Goal: Information Seeking & Learning: Find specific fact

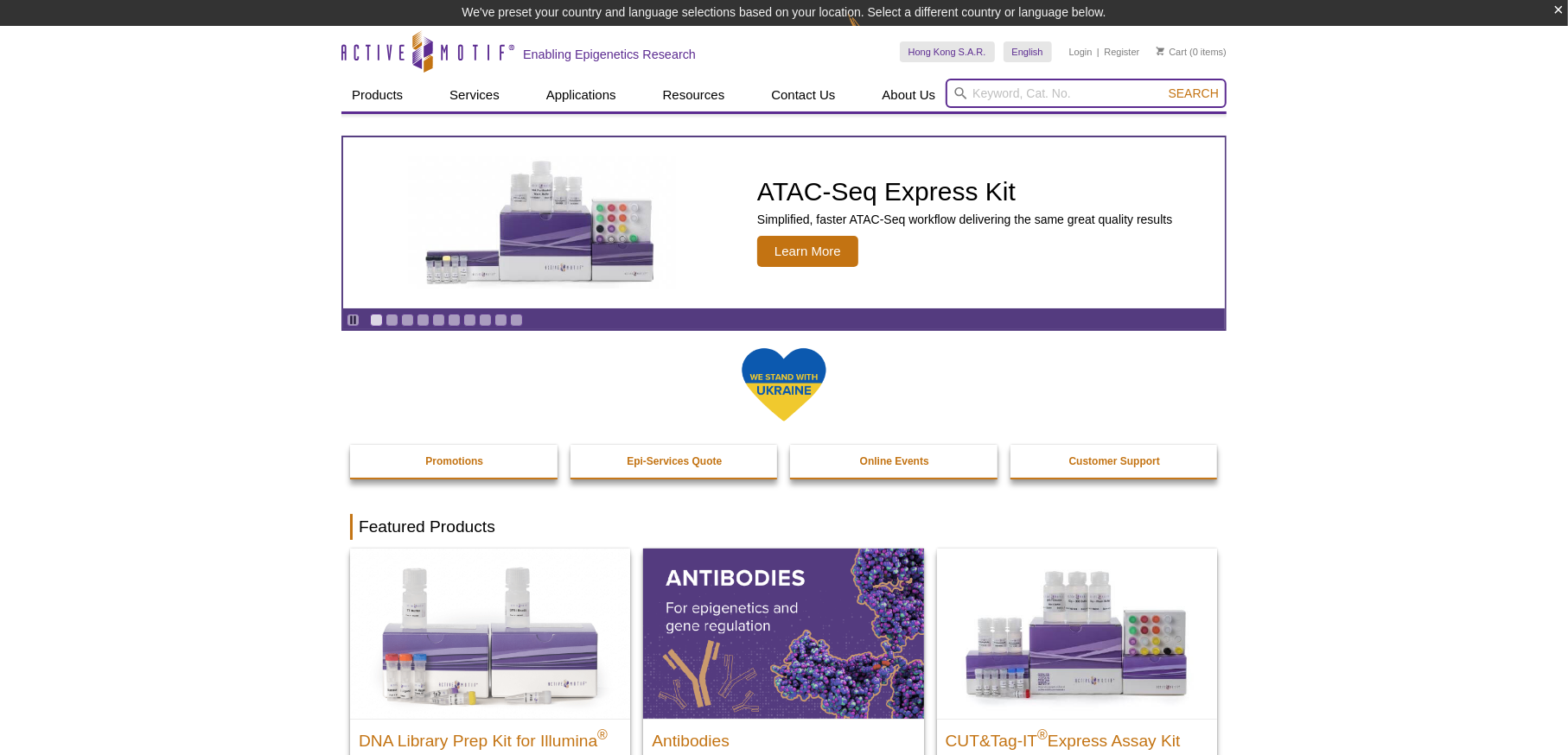
click at [1110, 85] on input "search" at bounding box center [1086, 93] width 281 height 30
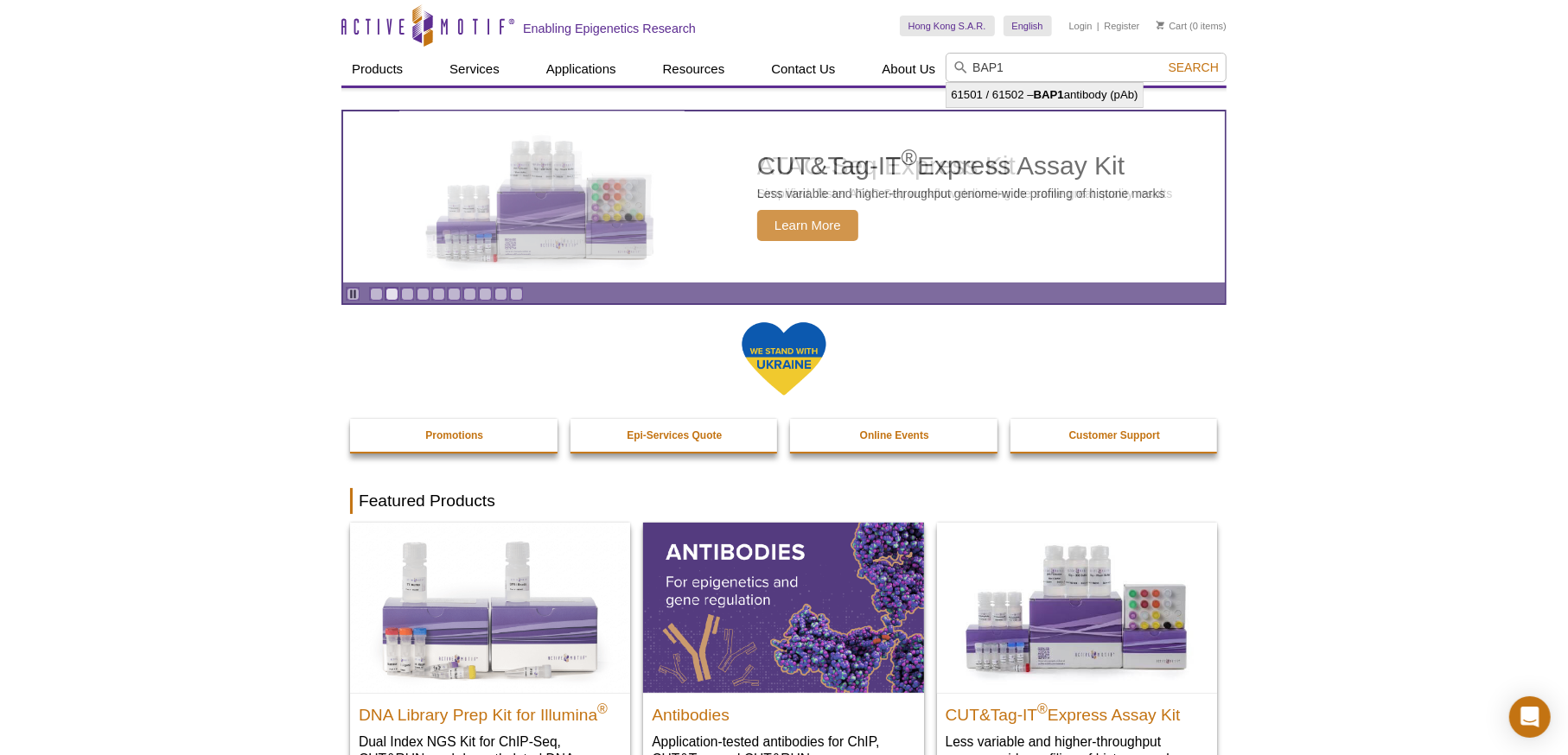
click at [1077, 93] on li "61501 / 61502 – BAP1 antibody (pAb)" at bounding box center [1044, 95] width 196 height 24
type input "61501 / 61502 – BAP1 antibody (pAb)"
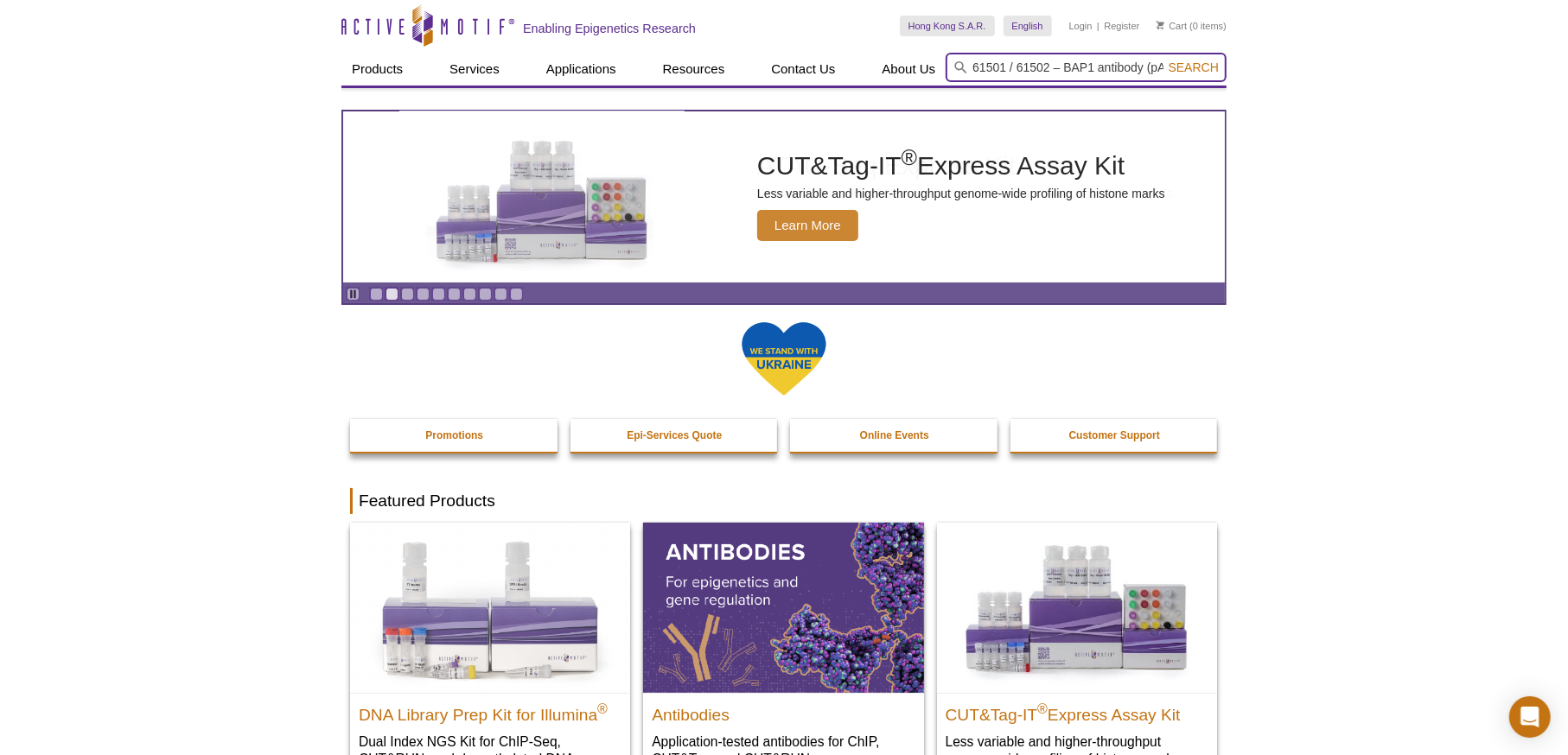
scroll to position [0, 12]
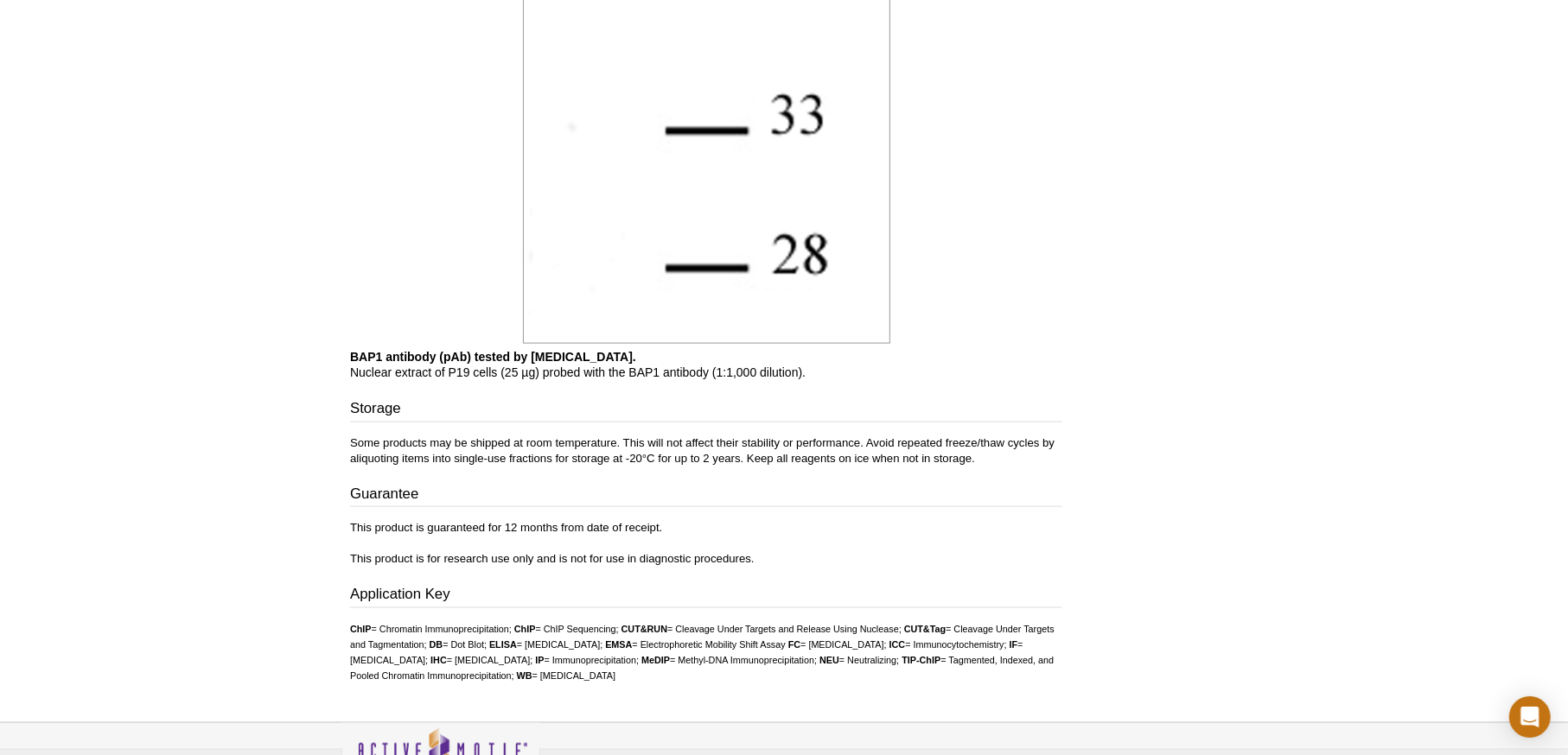
scroll to position [2066, 0]
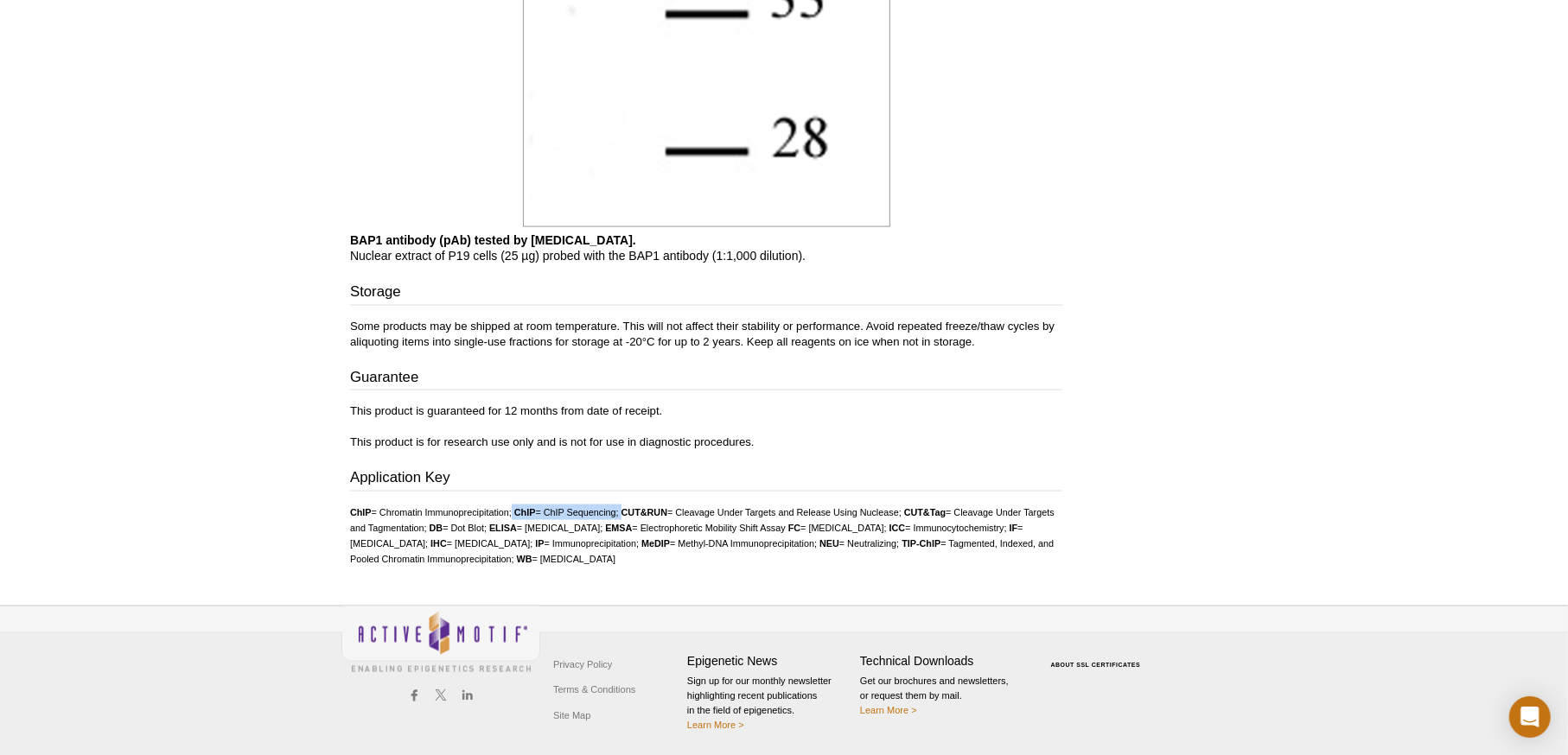
drag, startPoint x: 510, startPoint y: 513, endPoint x: 626, endPoint y: 513, distance: 116.0
click at [626, 513] on ul "ChIP = Chromatin Immunoprecipitation; ChIP = ChIP Sequencing; CUT&RUN = Cleavag…" at bounding box center [706, 536] width 712 height 63
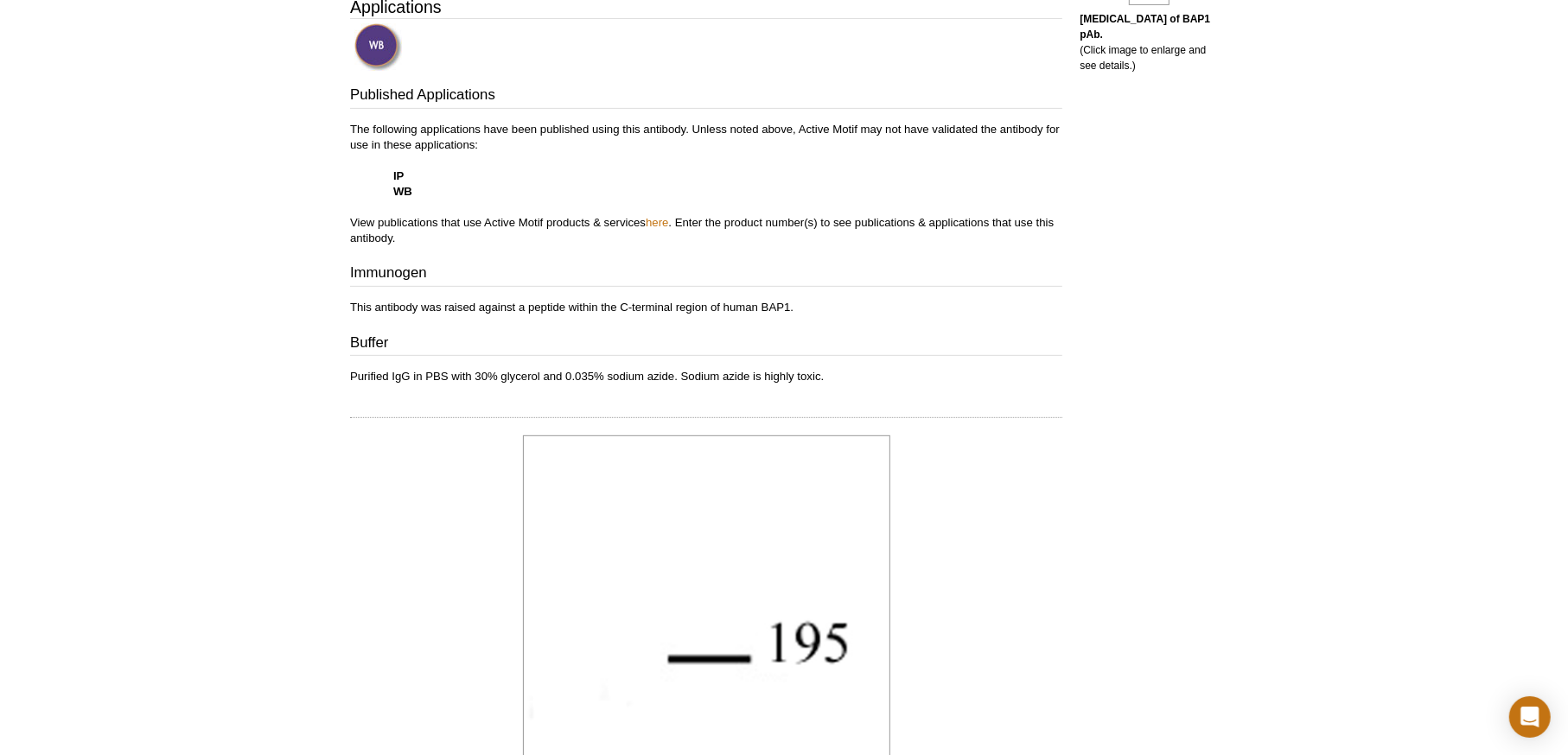
scroll to position [0, 0]
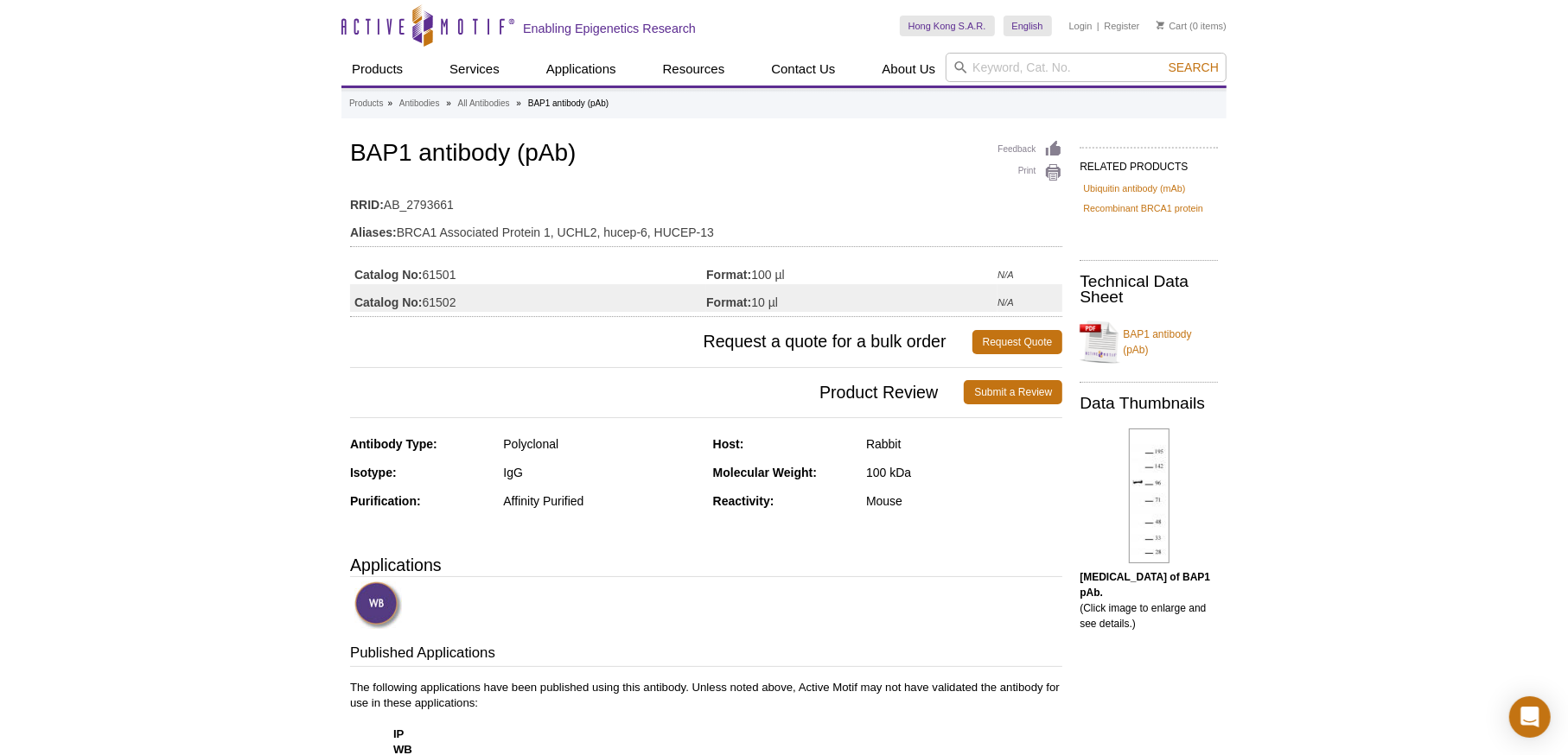
drag, startPoint x: 658, startPoint y: 505, endPoint x: 682, endPoint y: -12, distance: 517.6
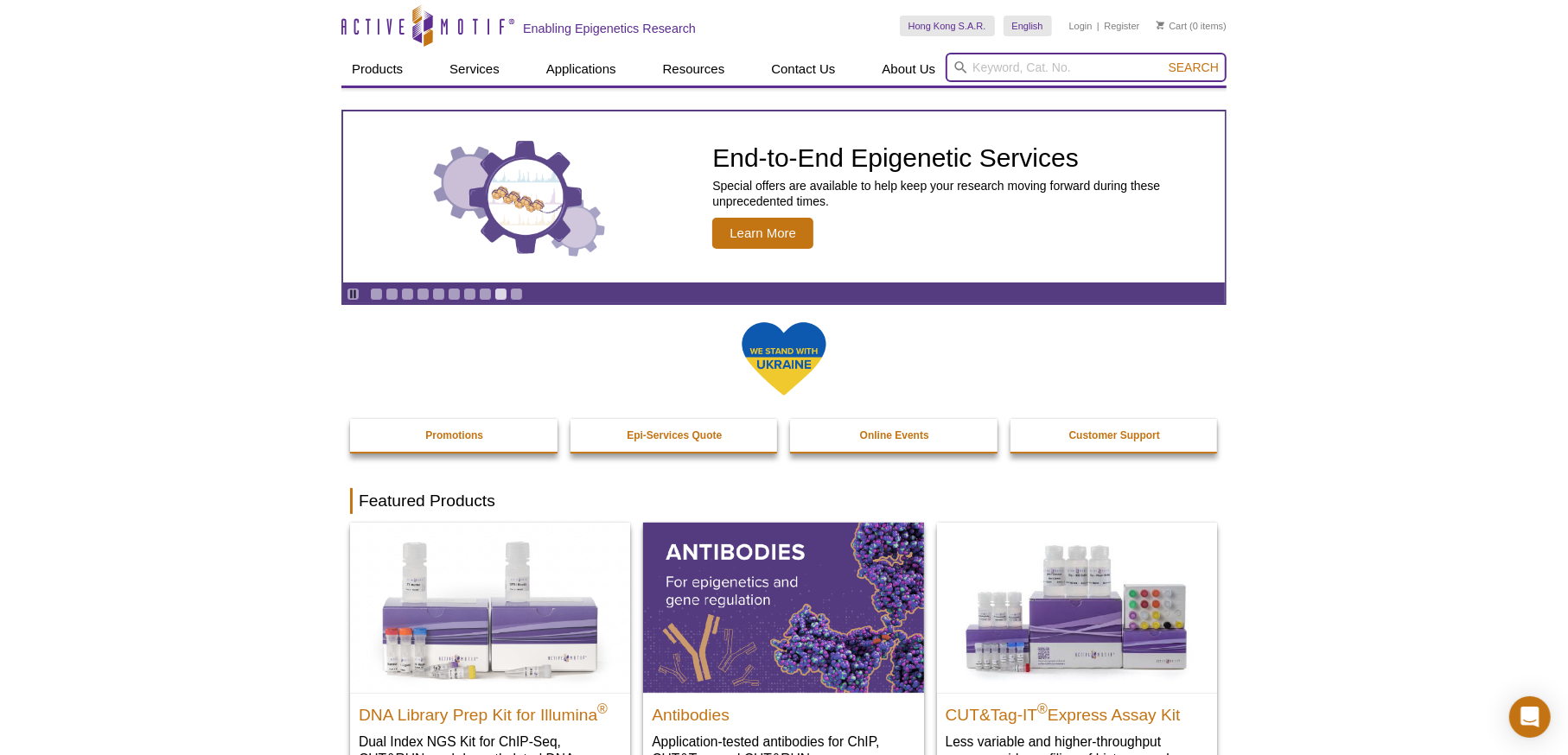
click at [976, 76] on input "search" at bounding box center [1086, 68] width 281 height 30
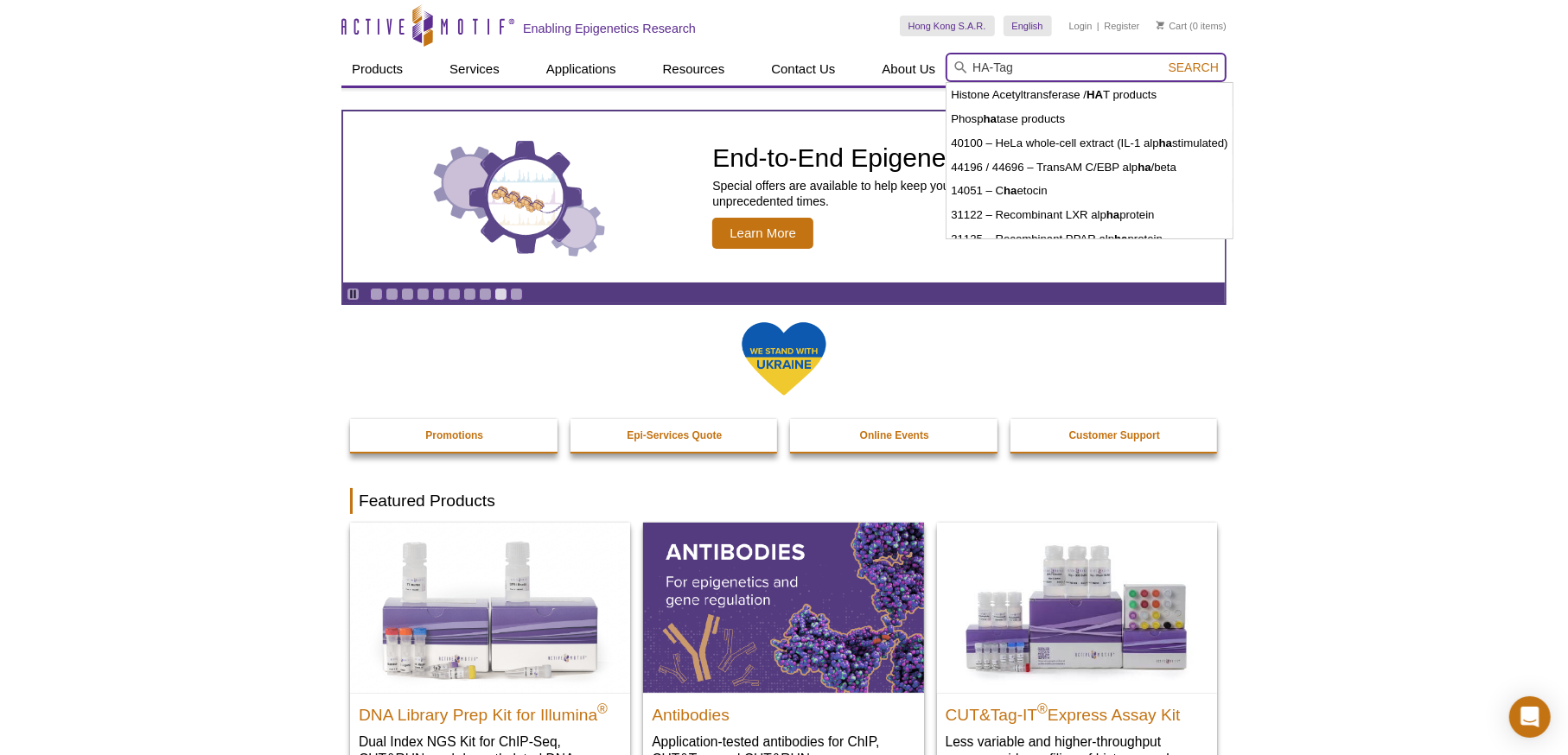
type input "HA-Tag"
click at [1163, 60] on button "Search" at bounding box center [1193, 68] width 61 height 16
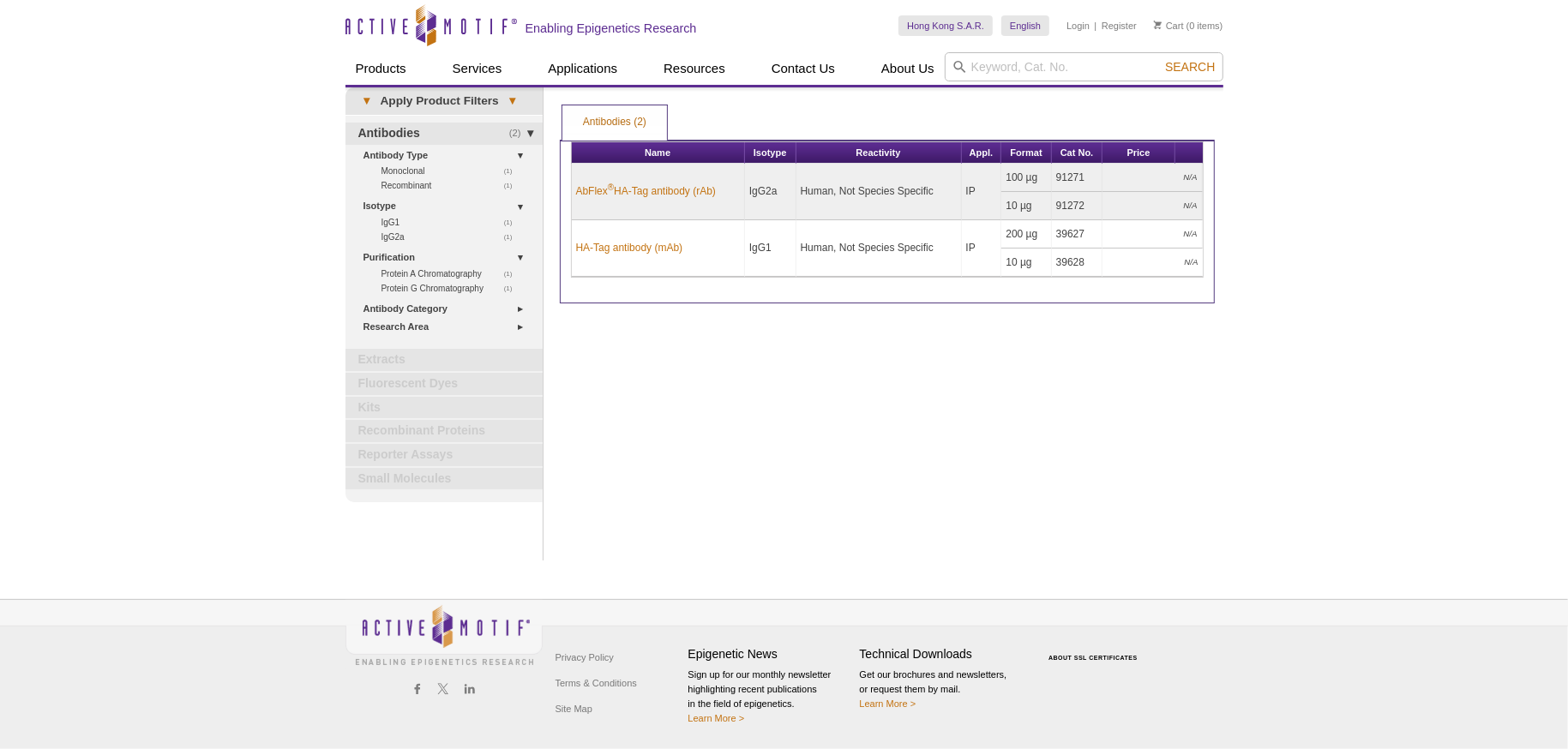
click at [777, 408] on div "Print Results Antibodies (2) Antibodies (2) Antibodies (2) Apply Product Filter…" at bounding box center [887, 323] width 672 height 473
click at [884, 374] on div "Print Results Antibodies (2) Antibodies (2) Antibodies (2) Apply Product Filter…" at bounding box center [887, 323] width 672 height 473
drag, startPoint x: 1124, startPoint y: 172, endPoint x: 1168, endPoint y: 180, distance: 44.7
click at [1127, 172] on td "N/A" at bounding box center [1152, 178] width 99 height 28
drag, startPoint x: 1168, startPoint y: 180, endPoint x: 1184, endPoint y: 181, distance: 16.0
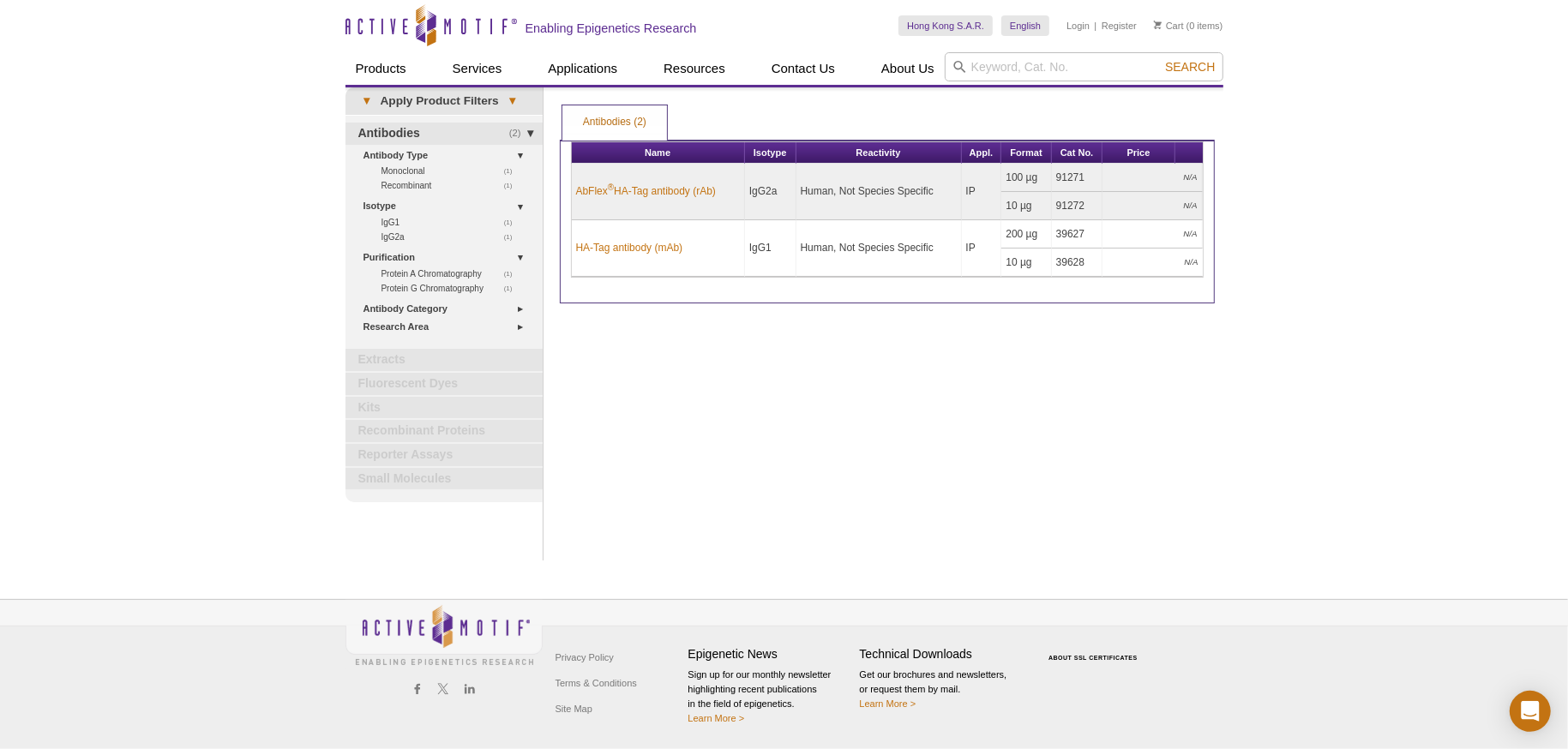
click at [1172, 183] on td "N/A" at bounding box center [1152, 178] width 99 height 28
click at [1184, 181] on td "N/A" at bounding box center [1152, 178] width 99 height 28
click at [1188, 177] on td "N/A" at bounding box center [1152, 178] width 99 height 28
click at [648, 247] on link "HA-Tag antibody (mAb)" at bounding box center [629, 247] width 107 height 16
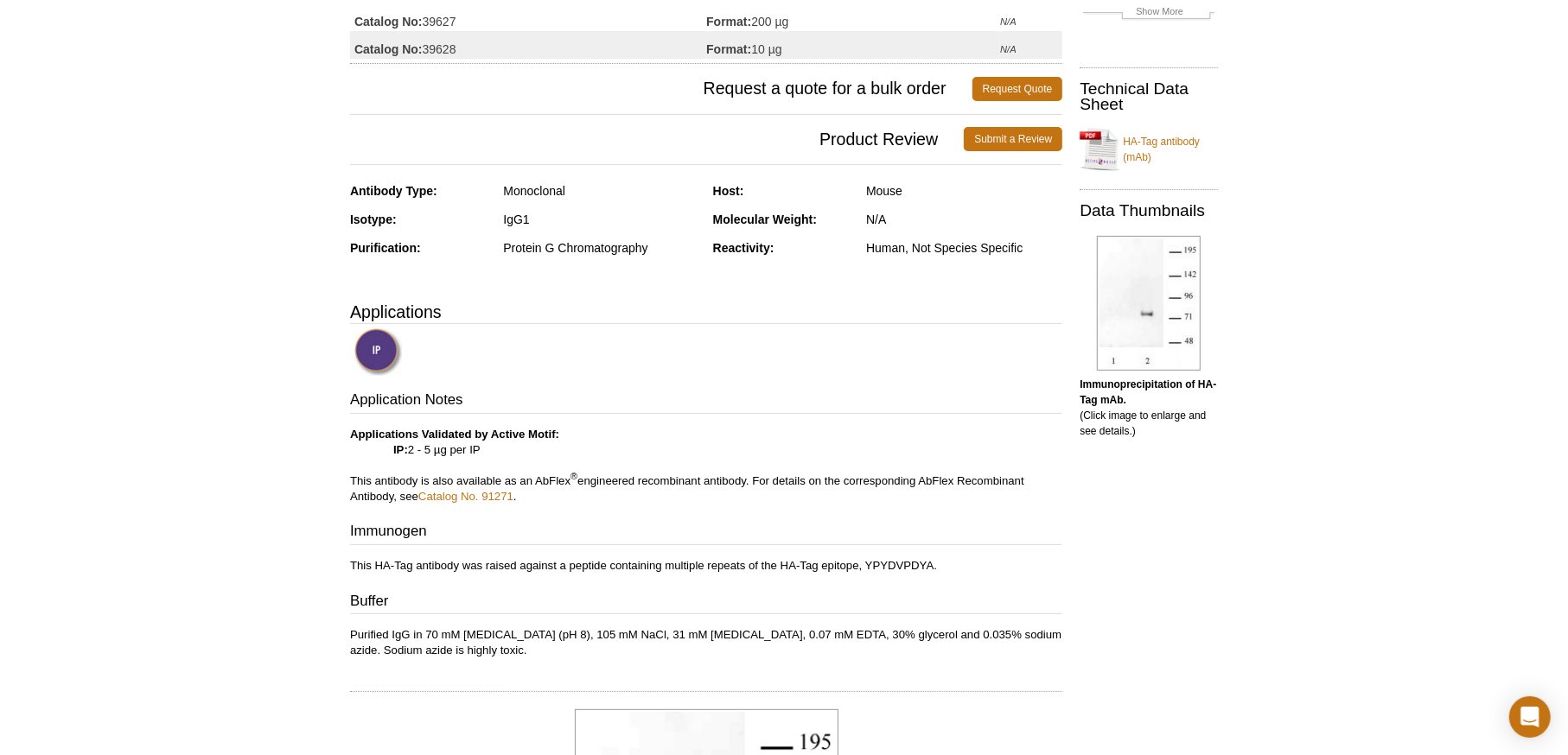
scroll to position [242, 0]
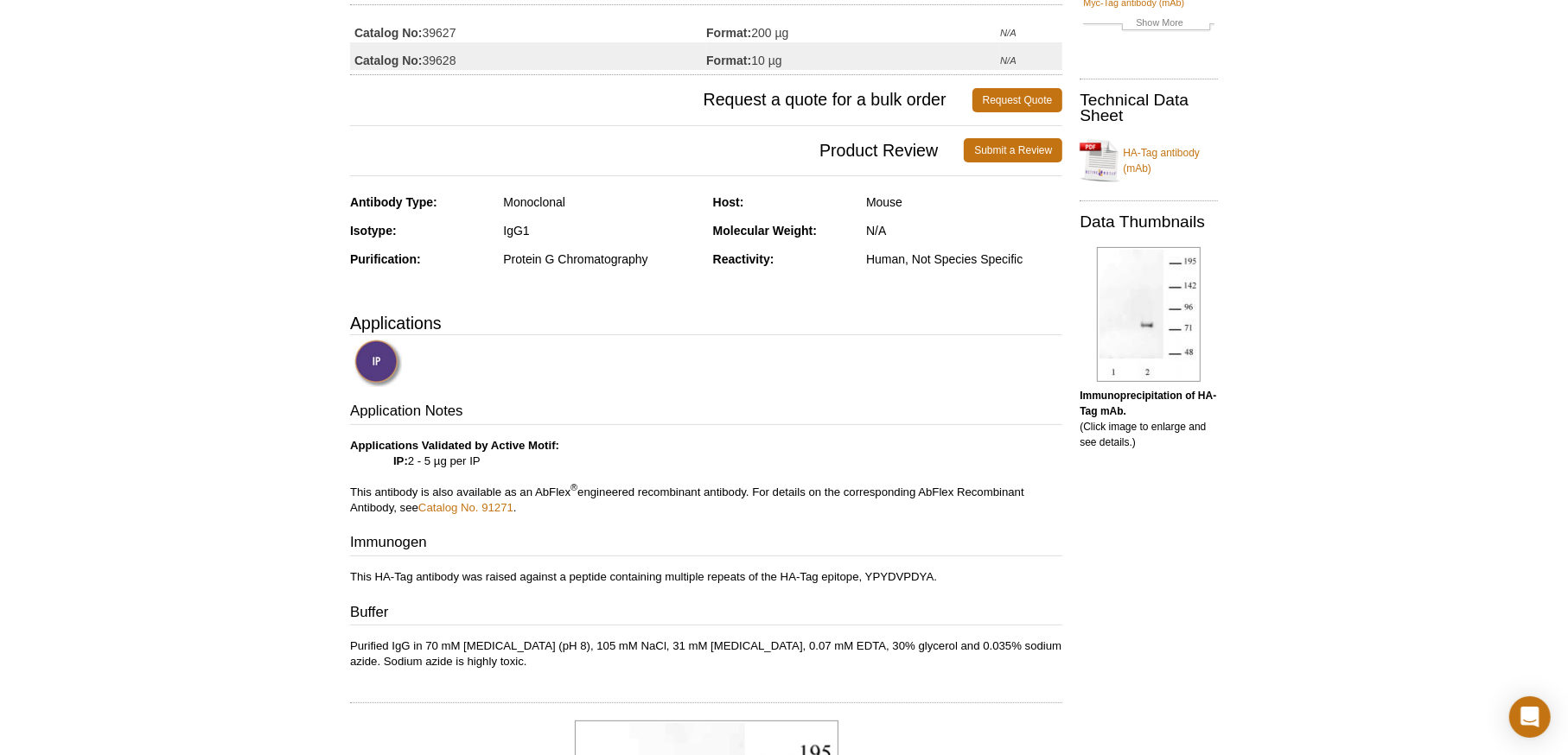
click at [446, 407] on h3 "Application Notes" at bounding box center [706, 413] width 712 height 24
drag, startPoint x: 396, startPoint y: 462, endPoint x: 535, endPoint y: 462, distance: 139.0
click at [535, 462] on p "Applications Validated by Active Motif: IP: 2 - 5 µg per IP This antibody is al…" at bounding box center [706, 476] width 712 height 77
click at [621, 460] on p "Applications Validated by Active Motif: IP: 2 - 5 µg per IP This antibody is al…" at bounding box center [706, 476] width 712 height 77
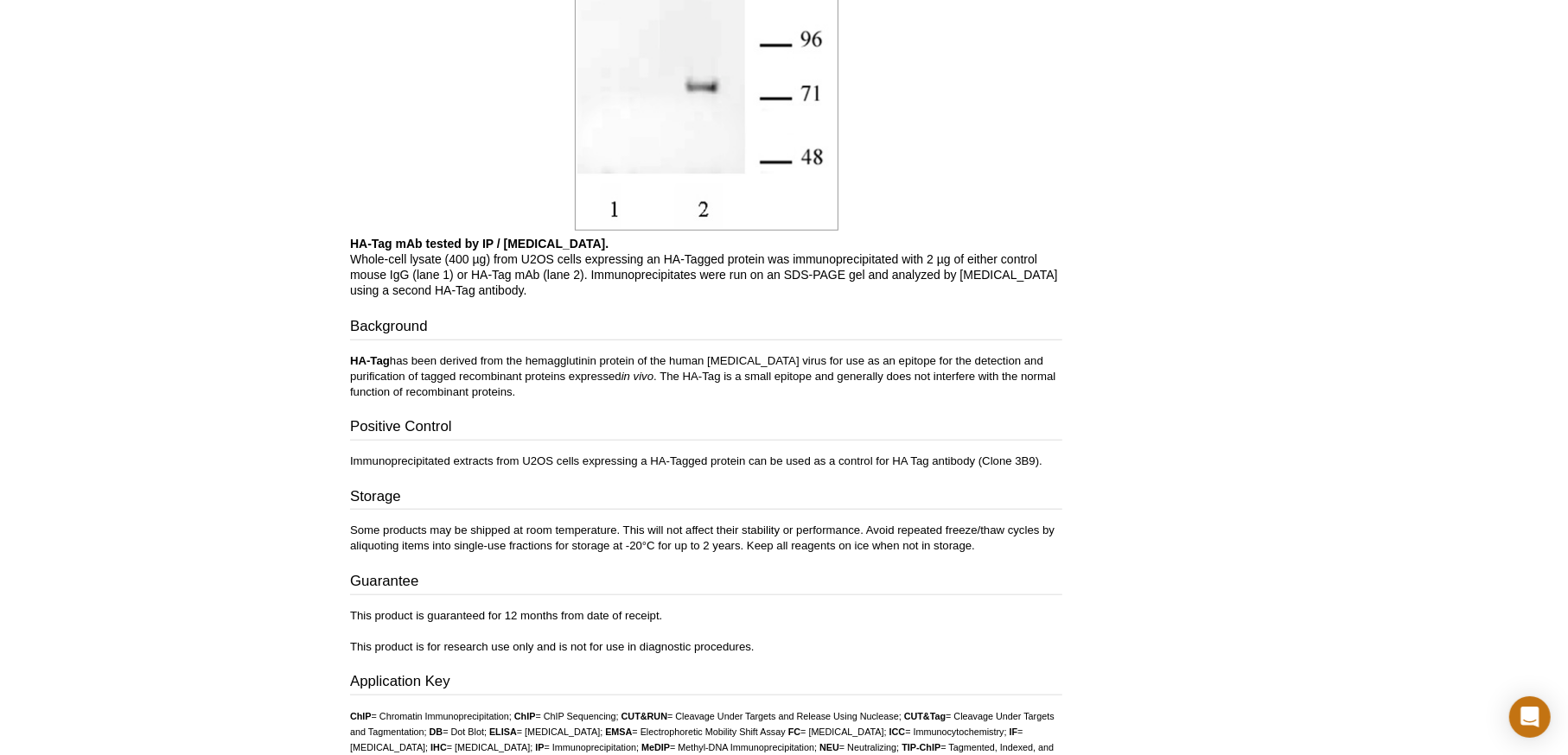
scroll to position [1279, 0]
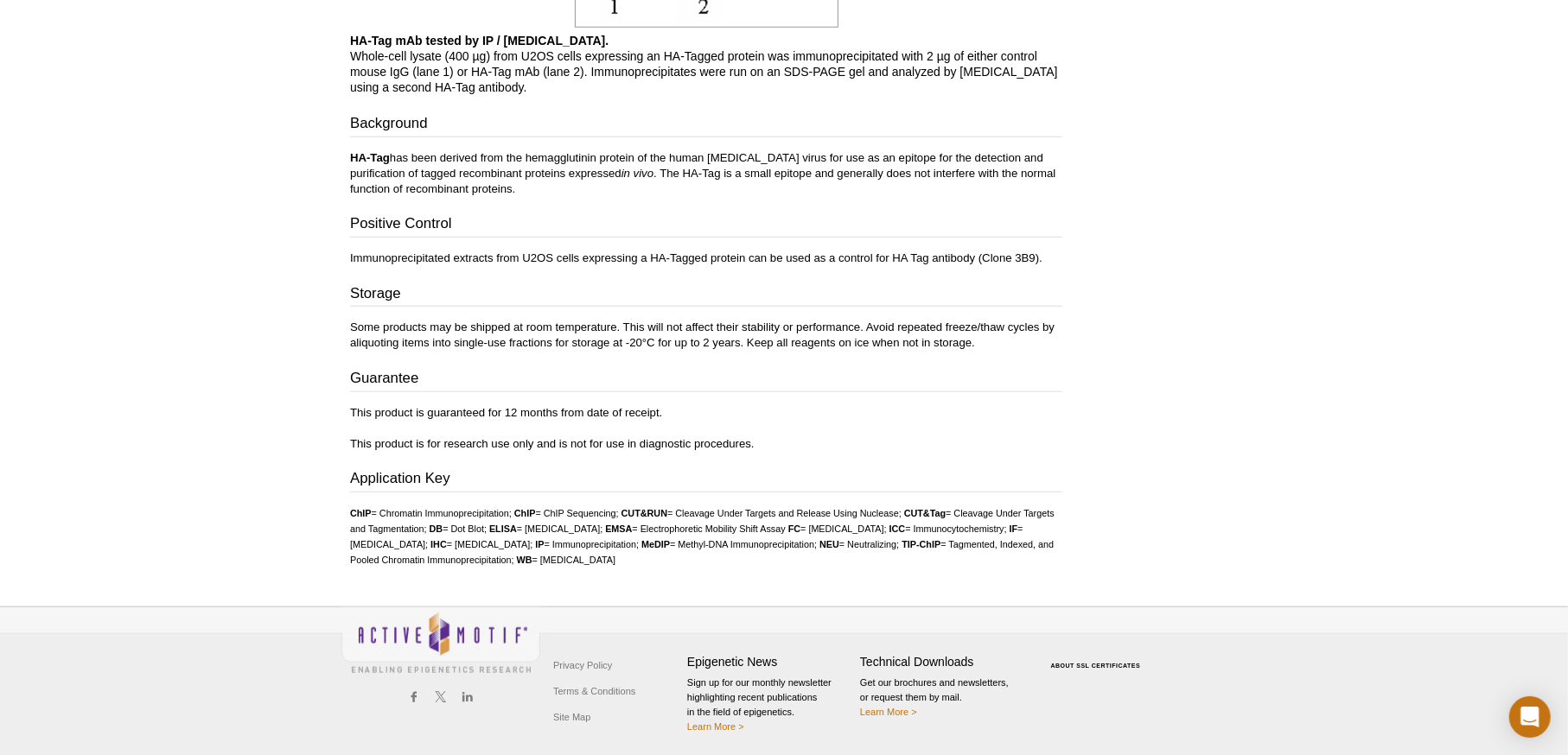
click at [447, 470] on h3 "Application Key" at bounding box center [706, 480] width 712 height 24
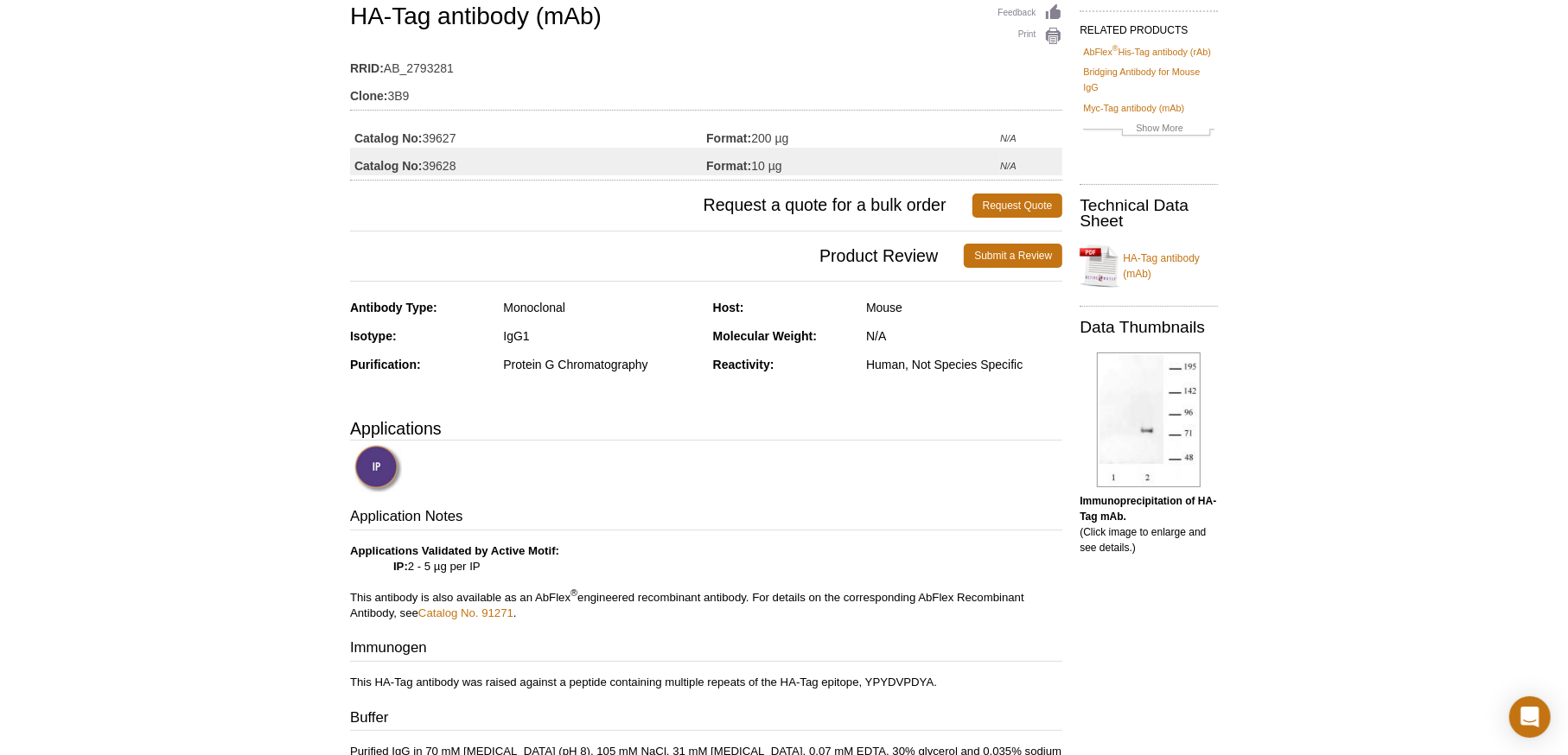
scroll to position [0, 0]
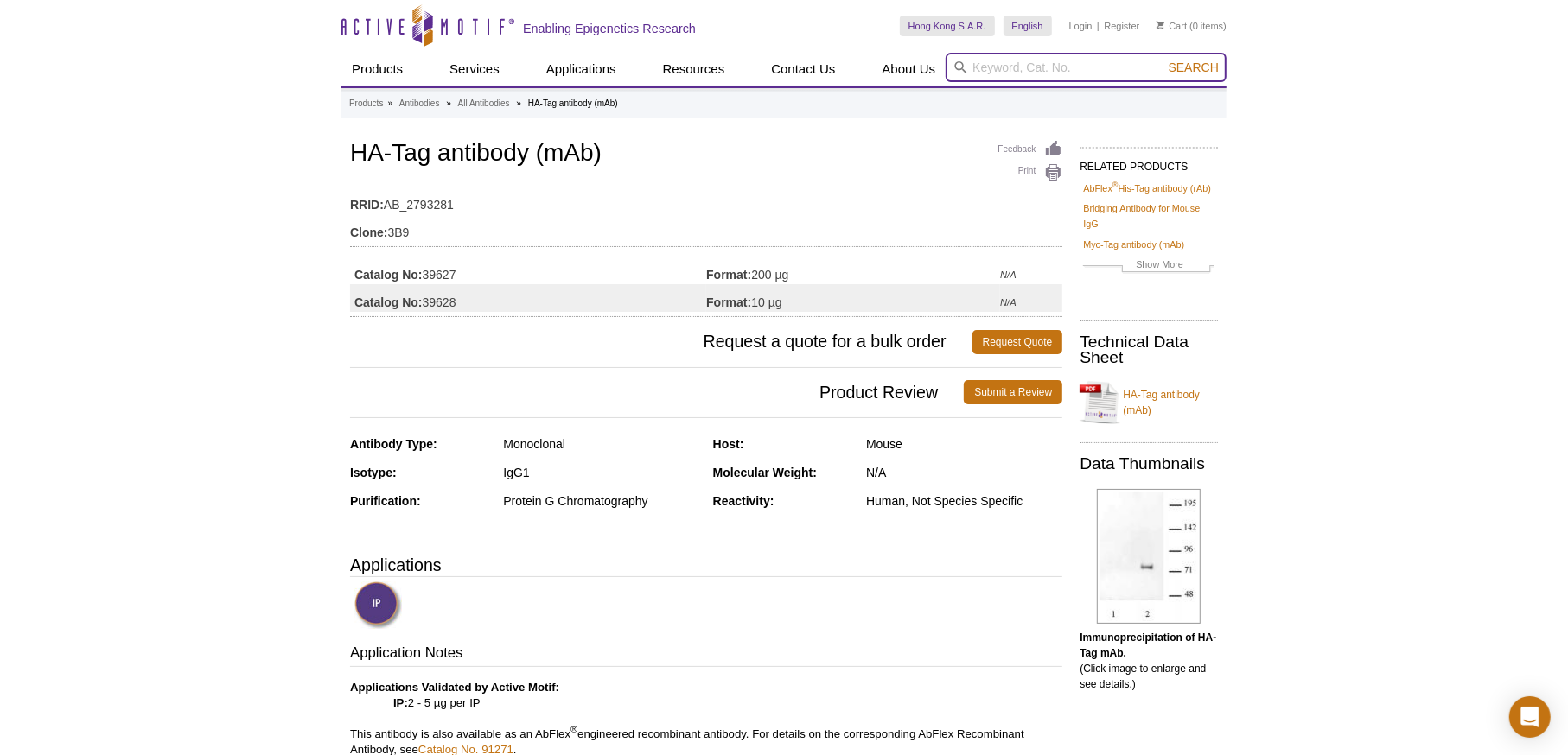
click at [1016, 68] on input "search" at bounding box center [1086, 68] width 281 height 30
type input "BAP1"
click at [1163, 60] on button "Search" at bounding box center [1193, 68] width 61 height 16
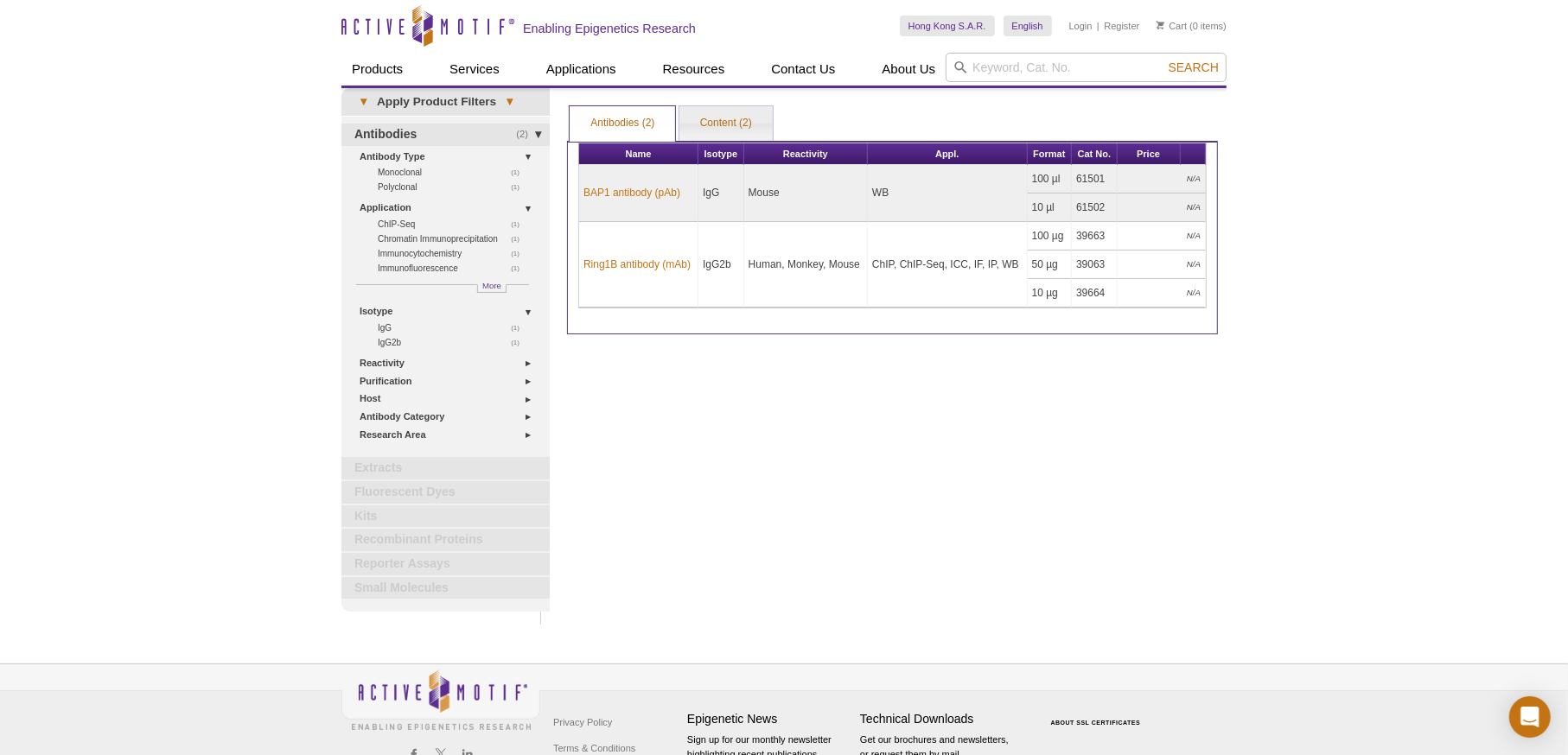
click at [670, 355] on div "Print Results Antibodies (2) Content (2) Antibodies (2) Antibodies (2) Content …" at bounding box center [892, 356] width 668 height 537
click at [878, 191] on td "WB" at bounding box center [947, 194] width 160 height 57
click at [927, 286] on td "ChIP, ChIP-Seq, ICC, IF, IP, WB" at bounding box center [947, 265] width 160 height 85
click at [717, 133] on link "Content (2)" at bounding box center [726, 123] width 93 height 35
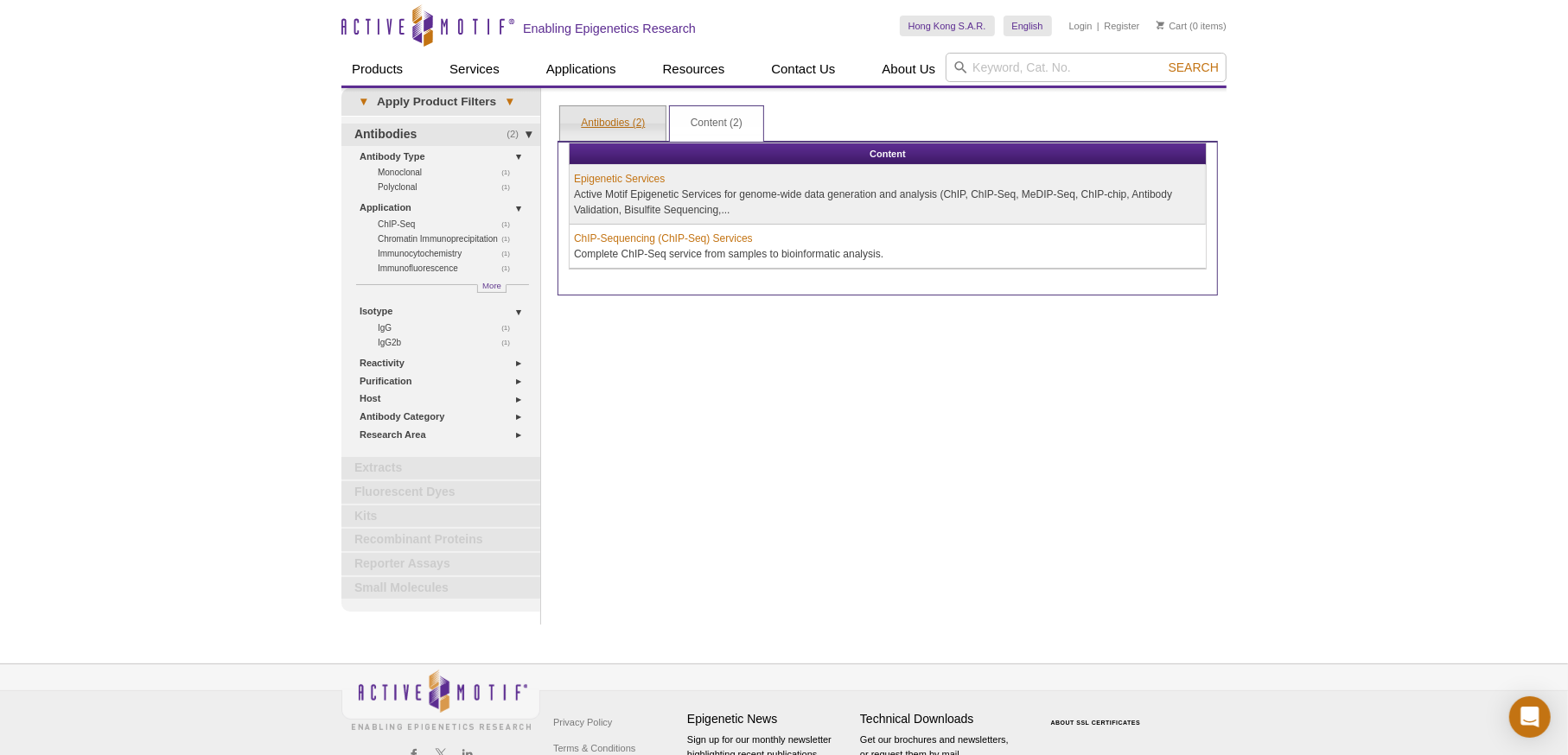
click at [630, 130] on link "Antibodies (2)" at bounding box center [612, 123] width 105 height 35
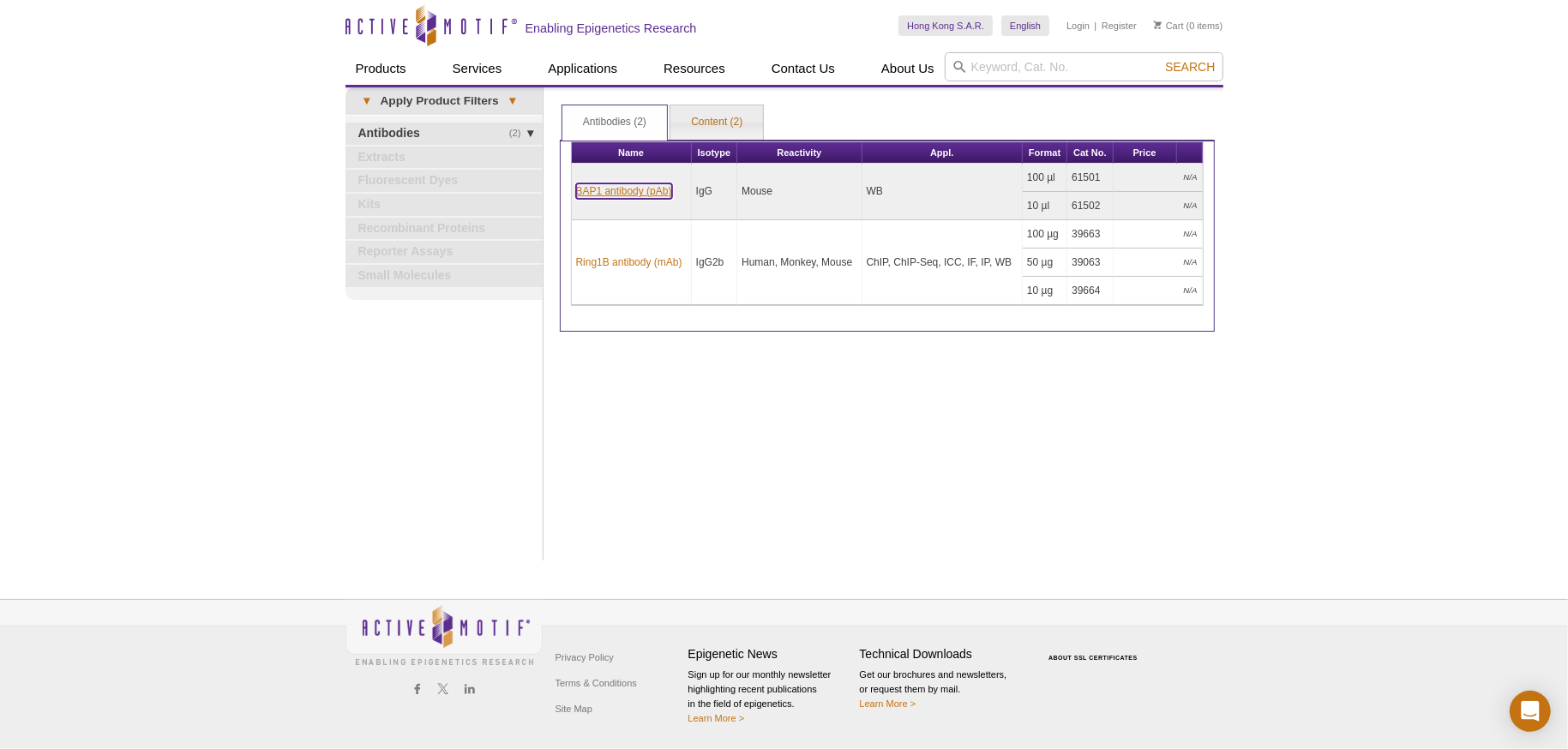
click at [632, 186] on link "BAP1 antibody (pAb)" at bounding box center [623, 191] width 96 height 16
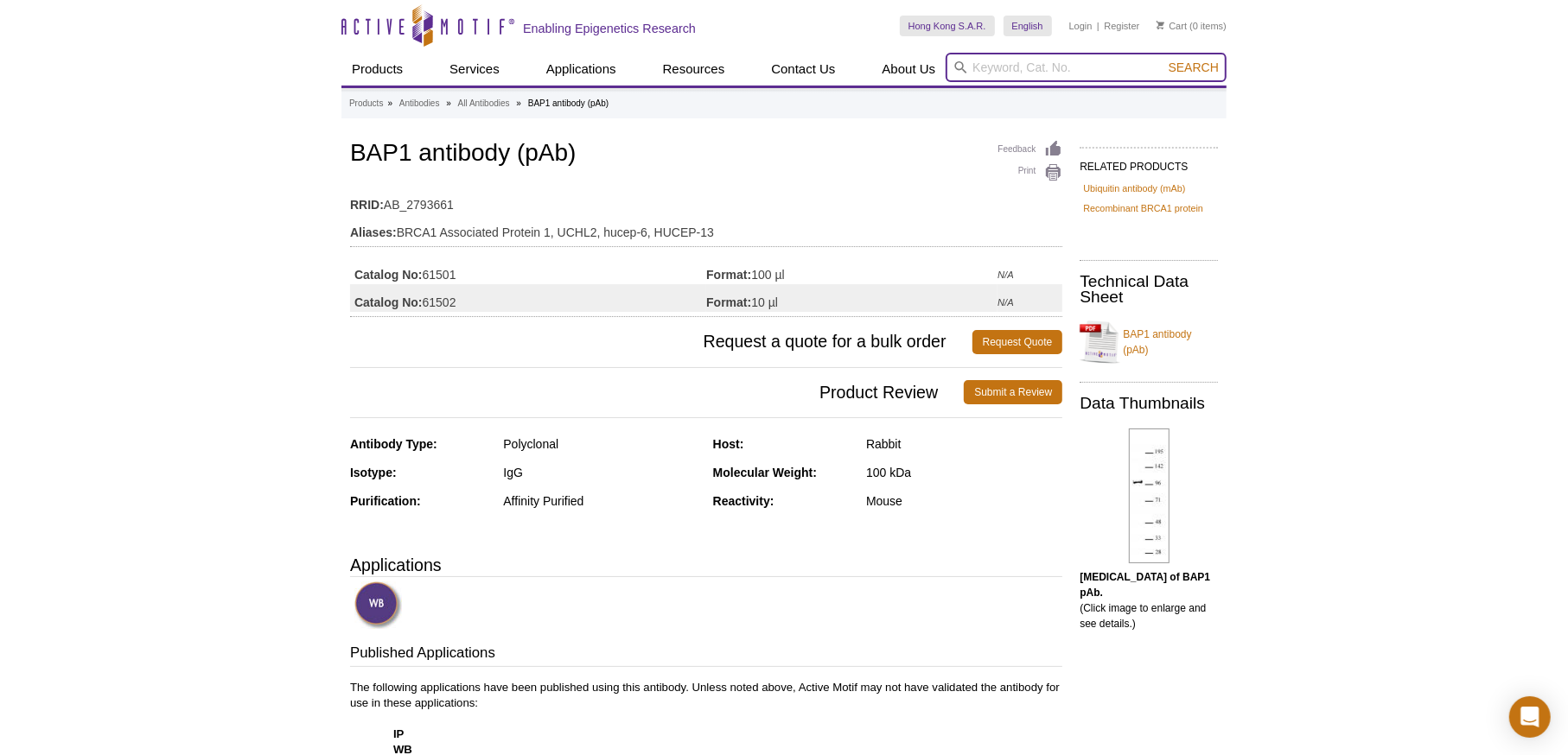
click at [1015, 75] on input "search" at bounding box center [1086, 68] width 281 height 30
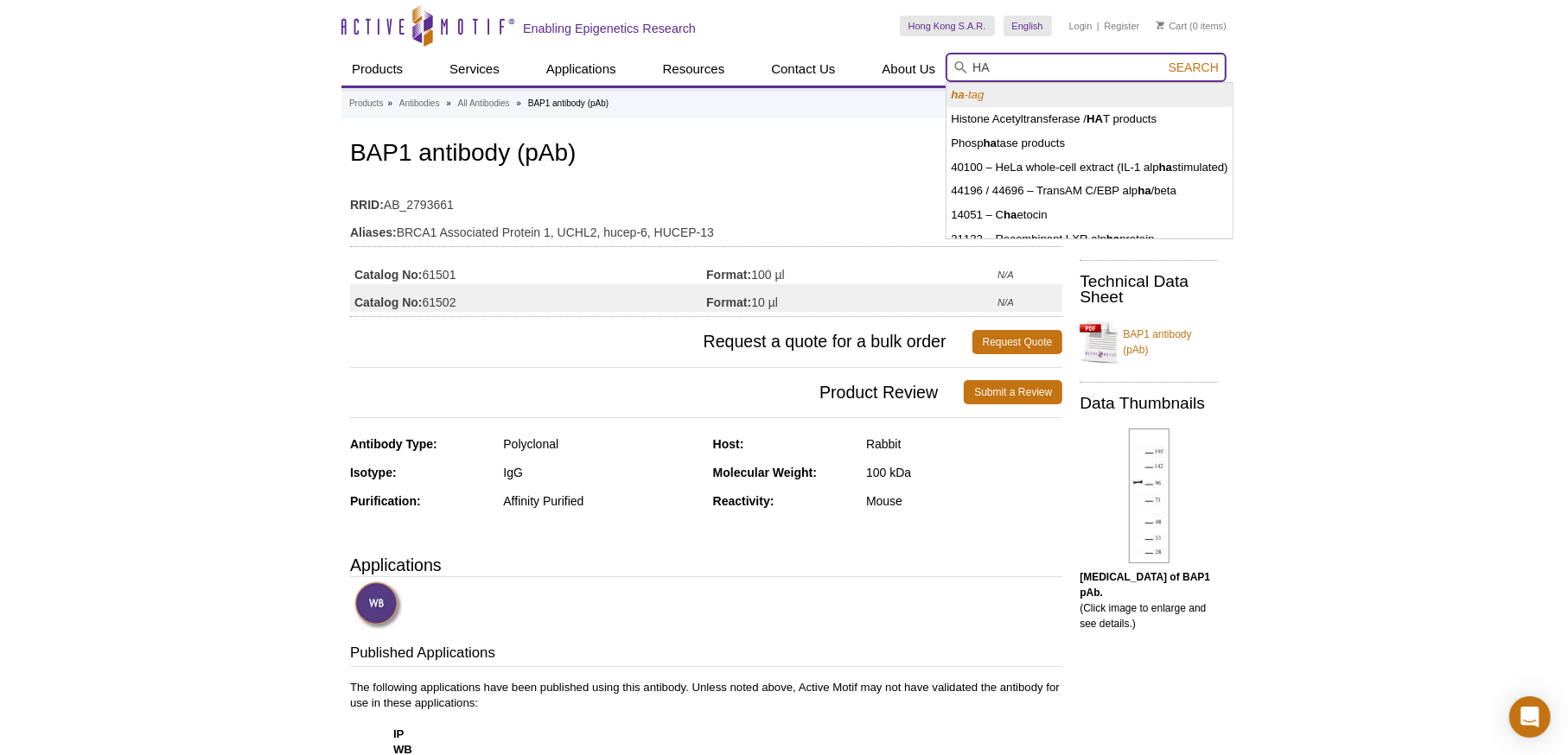
type input "HA"
click at [1182, 62] on span "Search" at bounding box center [1193, 68] width 50 height 14
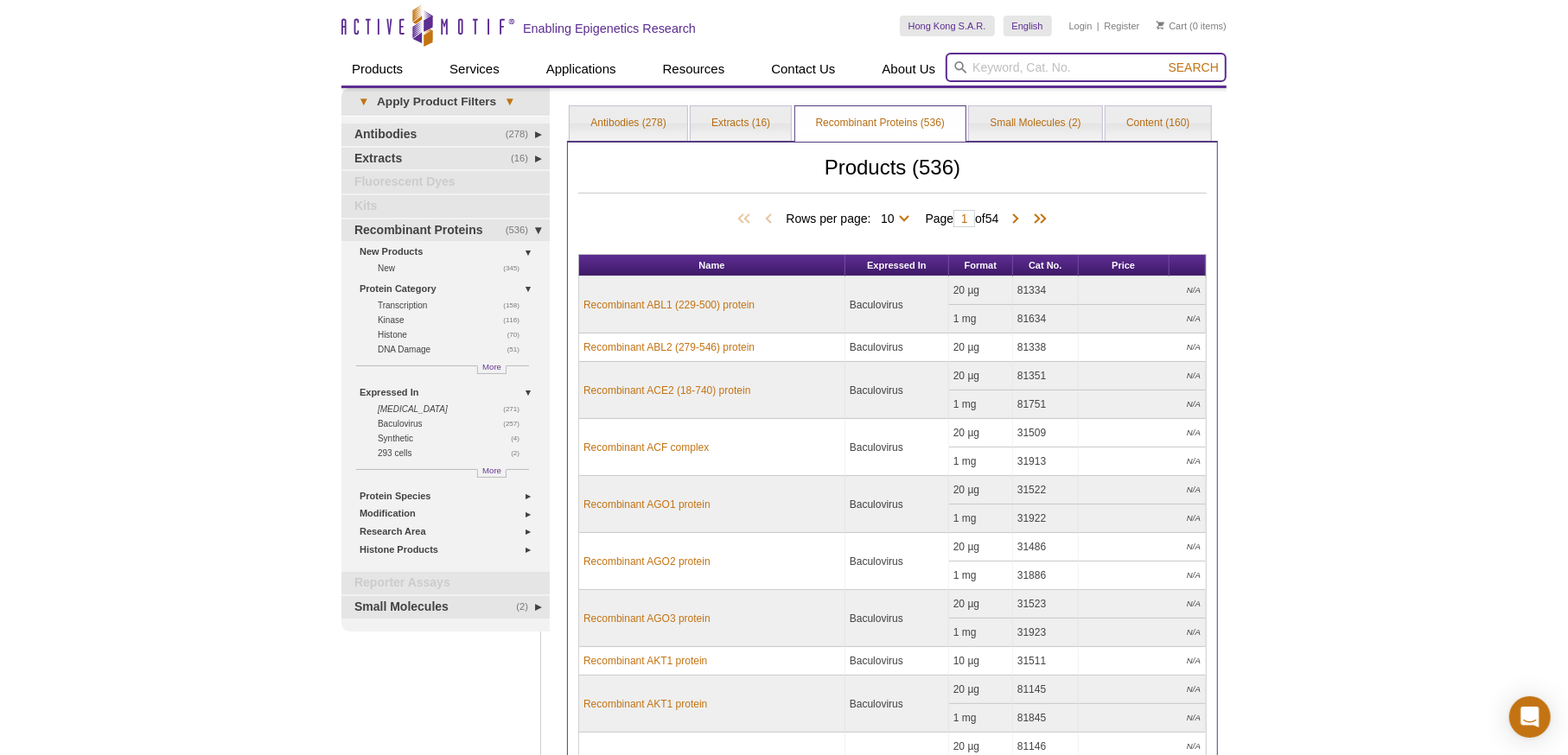
click at [1054, 73] on input "search" at bounding box center [1086, 68] width 281 height 30
type input "HA-Tag"
click at [1195, 65] on span "Search" at bounding box center [1193, 68] width 50 height 14
